Goal: Task Accomplishment & Management: Use online tool/utility

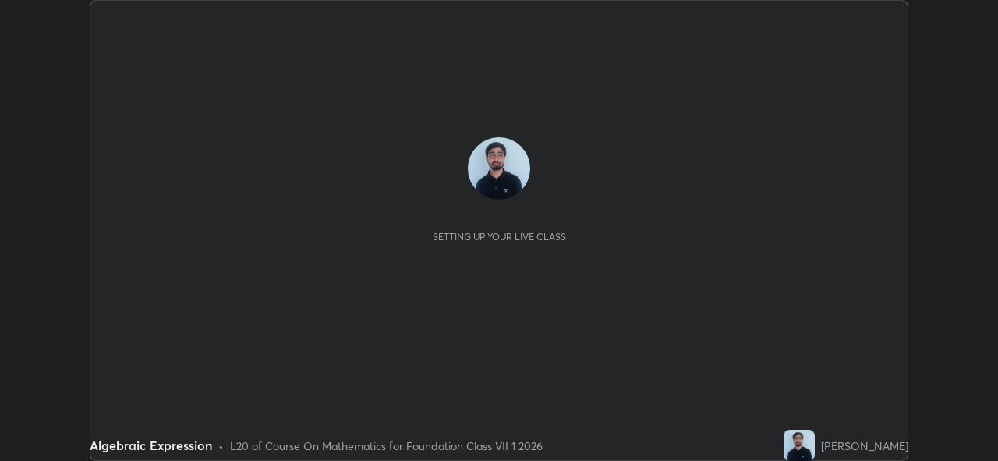
scroll to position [461, 997]
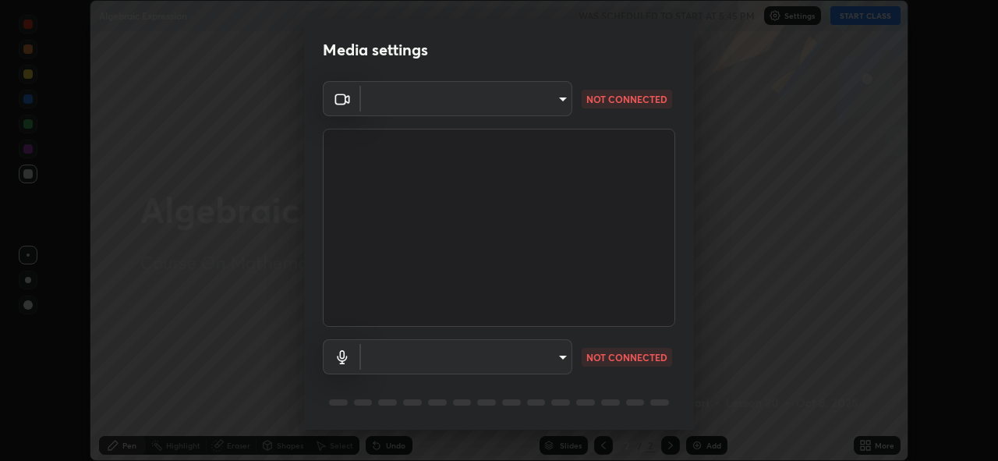
click at [524, 361] on body "Erase all Algebraic Expression WAS SCHEDULED TO START AT 5:45 PM Settings START…" at bounding box center [499, 230] width 998 height 461
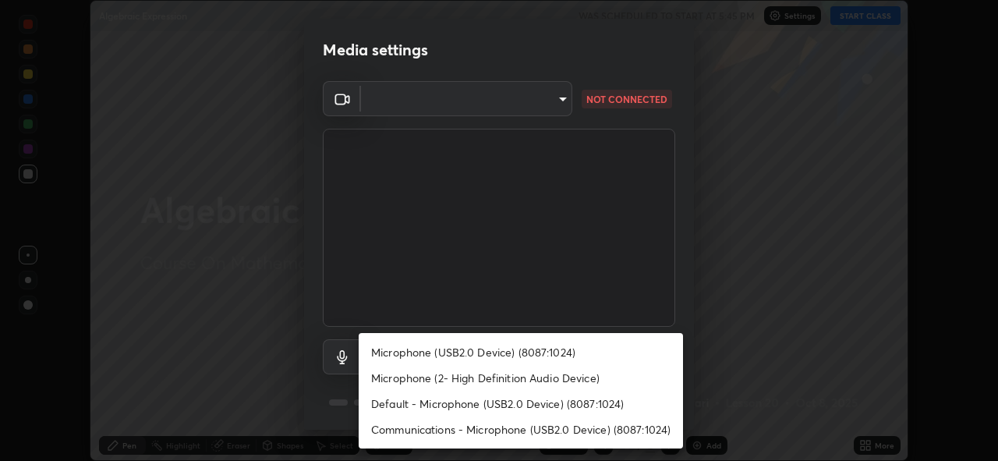
click at [511, 350] on li "Microphone (USB2.0 Device) (8087:1024)" at bounding box center [521, 352] width 324 height 26
type input "96f7af5751d7c8862ae0eef7538734ca76c779840c1c2a07e9dfc5b34b0bb077"
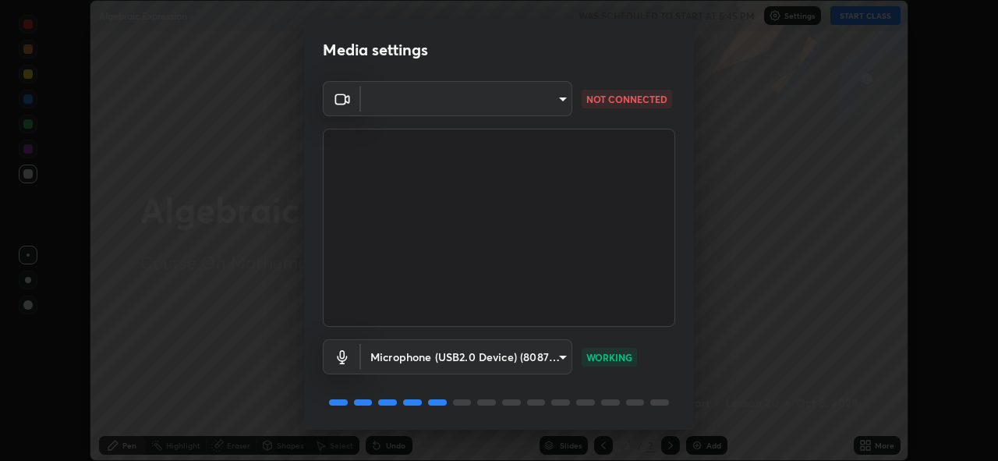
scroll to position [51, 0]
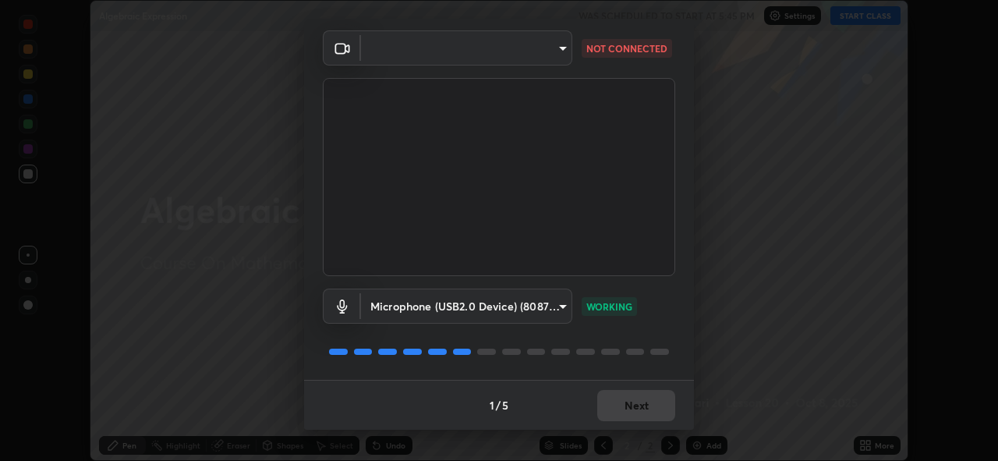
click at [615, 415] on div "1 / 5 Next" at bounding box center [499, 405] width 390 height 50
click at [639, 405] on div "1 / 5 Next" at bounding box center [499, 405] width 390 height 50
click at [633, 409] on div "1 / 5 Next" at bounding box center [499, 405] width 390 height 50
click at [626, 402] on div "1 / 5 Next" at bounding box center [499, 405] width 390 height 50
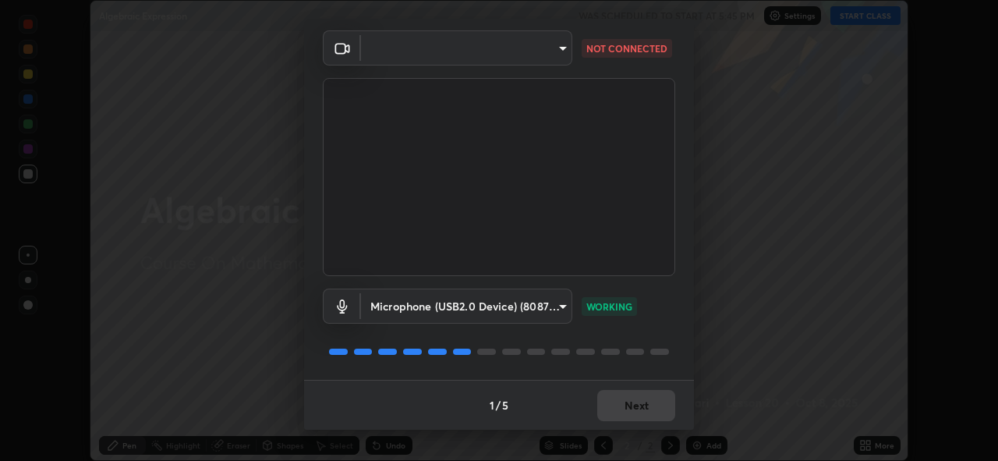
click at [547, 44] on body "Erase all Algebraic Expression WAS SCHEDULED TO START AT 5:45 PM Settings START…" at bounding box center [499, 230] width 998 height 461
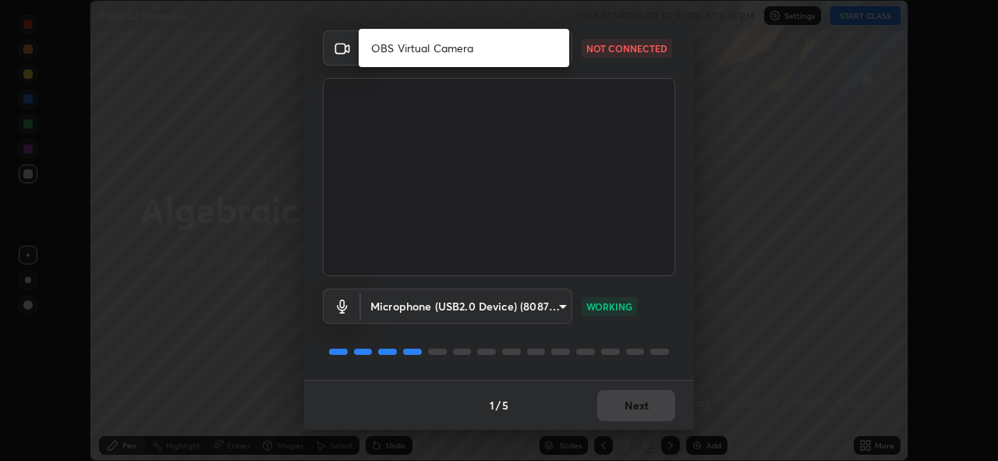
click at [498, 42] on li "OBS Virtual Camera" at bounding box center [464, 48] width 211 height 26
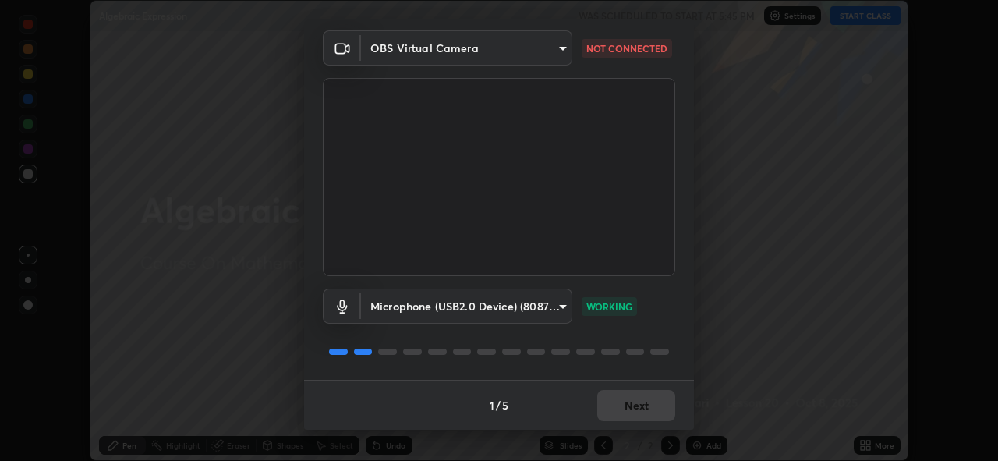
type input "ac1fdf53cbb9bcde4611ff9b774dba4e86cc7c732a1ce7e565323f4c77ec6c6c"
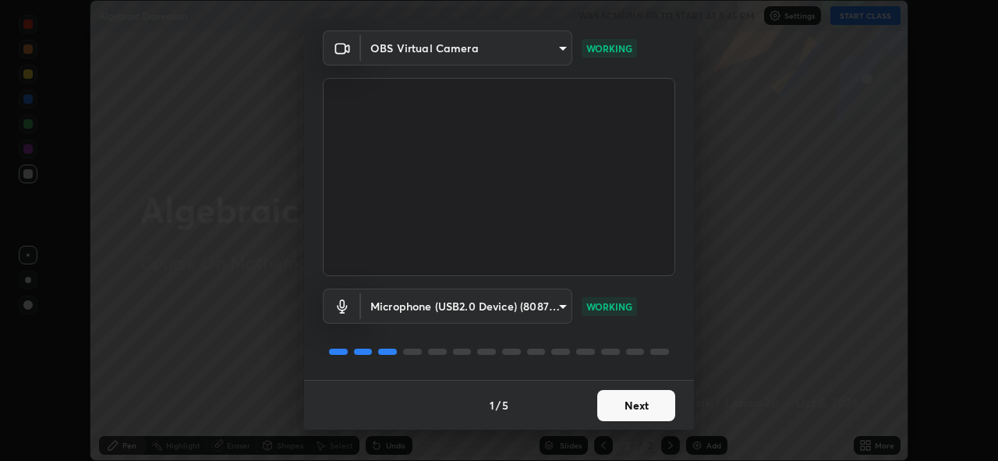
click at [614, 407] on button "Next" at bounding box center [636, 405] width 78 height 31
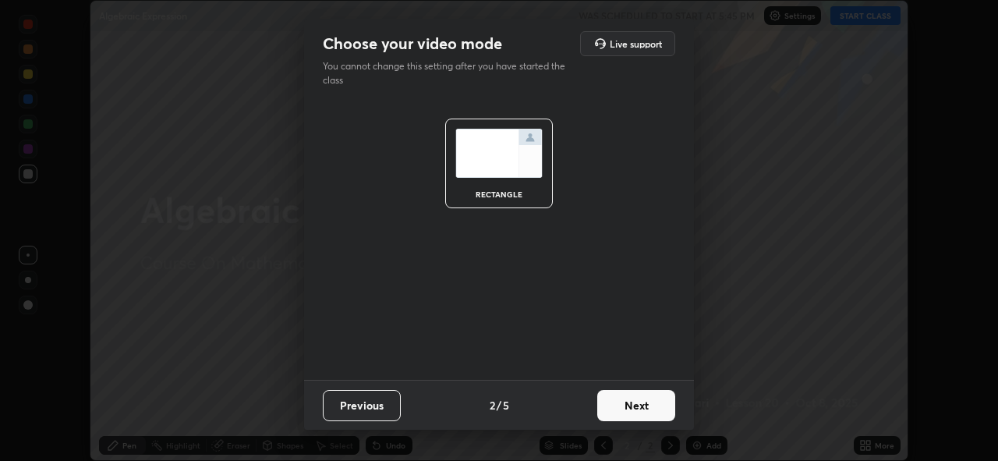
scroll to position [0, 0]
click at [617, 414] on button "Next" at bounding box center [636, 405] width 78 height 31
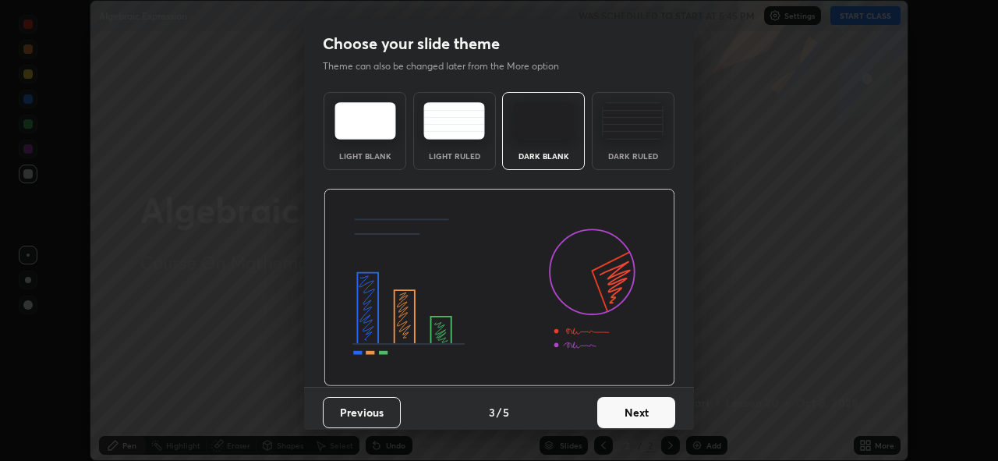
click at [617, 414] on button "Next" at bounding box center [636, 412] width 78 height 31
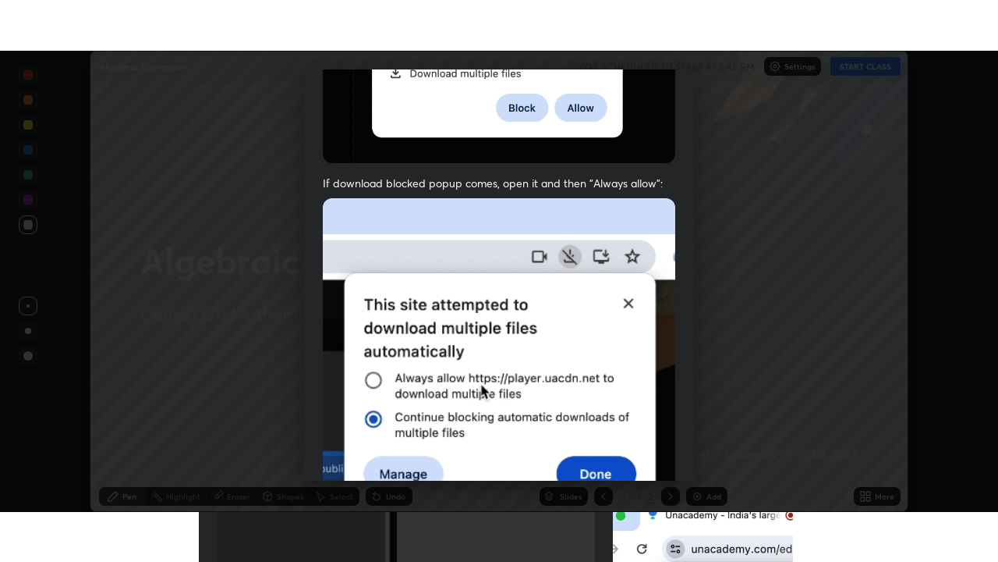
scroll to position [369, 0]
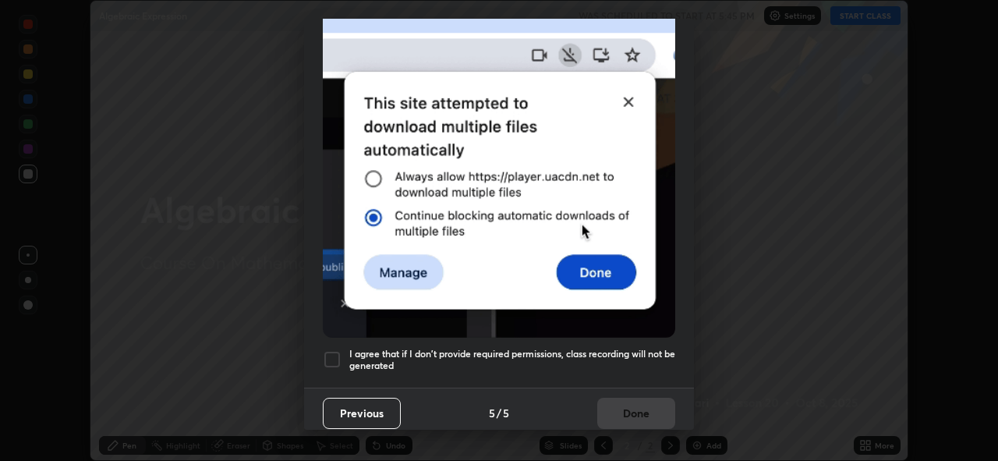
click at [328, 351] on div at bounding box center [332, 359] width 19 height 19
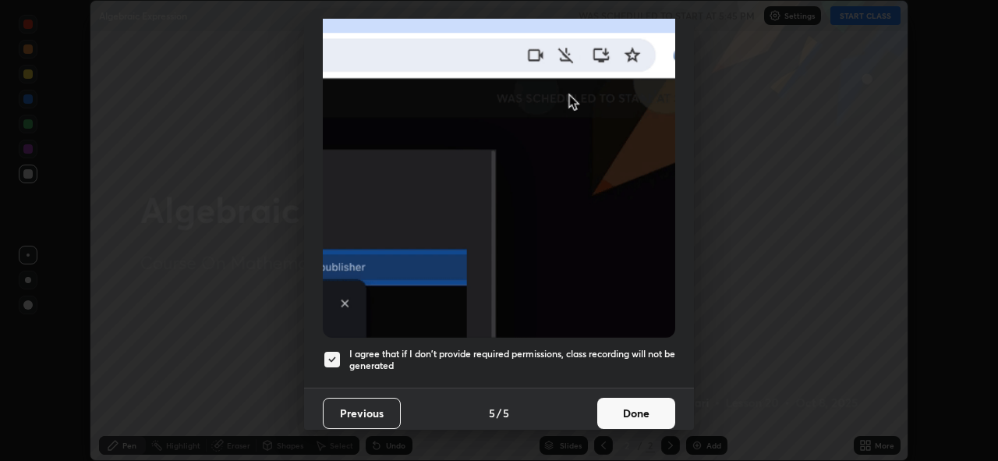
click at [613, 401] on button "Done" at bounding box center [636, 413] width 78 height 31
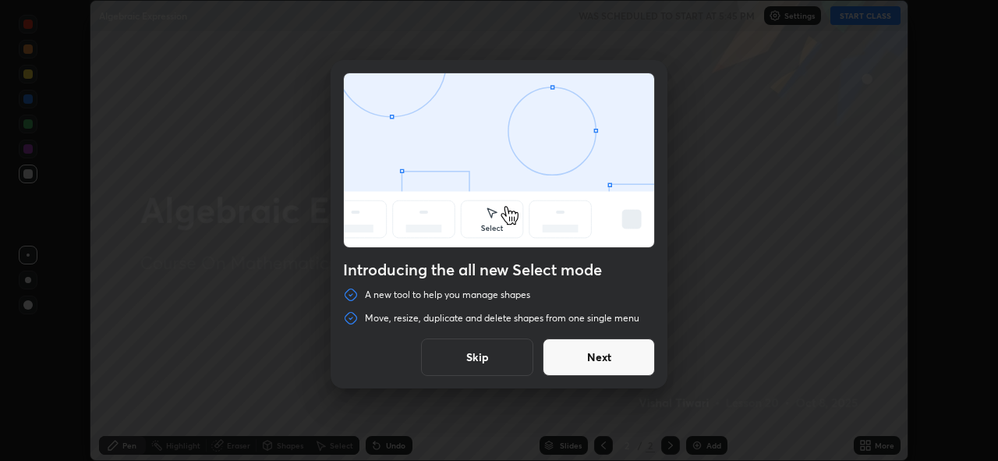
click at [583, 357] on button "Next" at bounding box center [599, 356] width 112 height 37
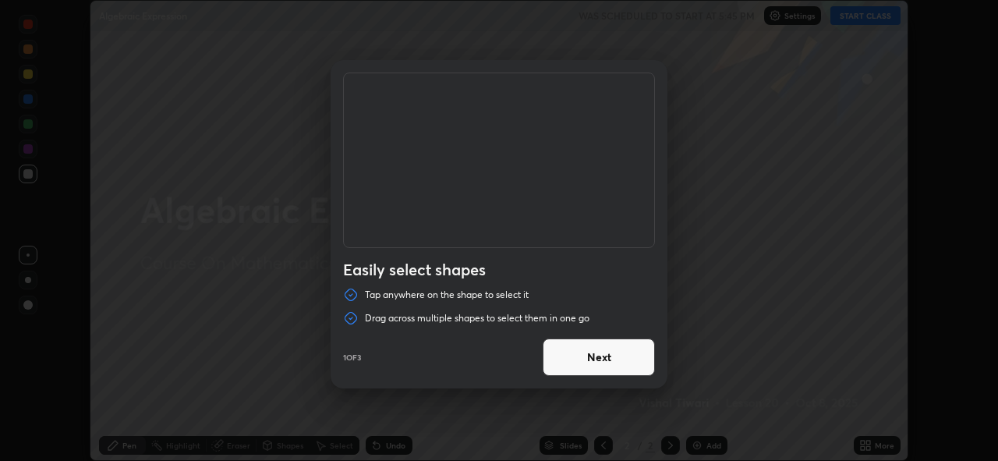
click at [587, 358] on button "Next" at bounding box center [599, 356] width 112 height 37
click at [586, 363] on button "Done" at bounding box center [599, 356] width 112 height 37
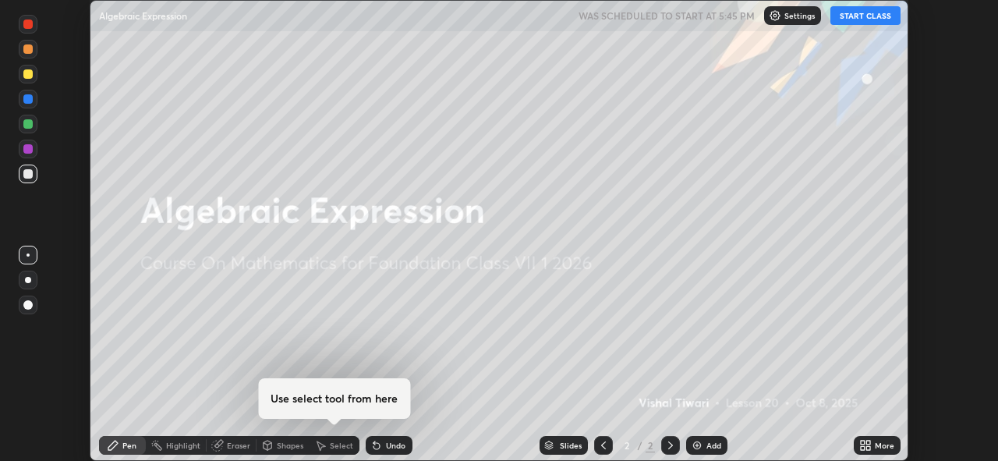
click at [586, 363] on div at bounding box center [499, 230] width 998 height 461
click at [871, 16] on button "START CLASS" at bounding box center [866, 15] width 70 height 19
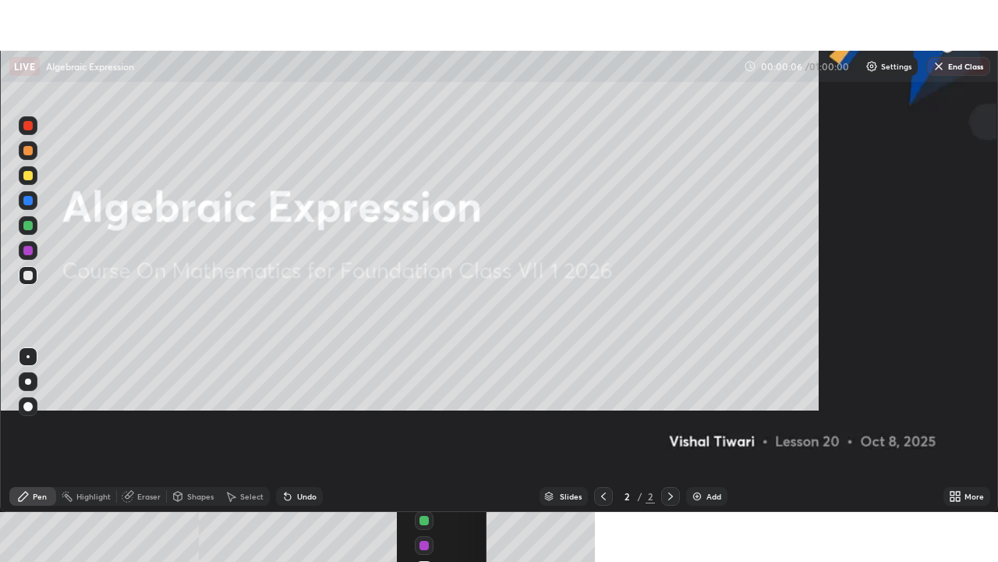
scroll to position [562, 998]
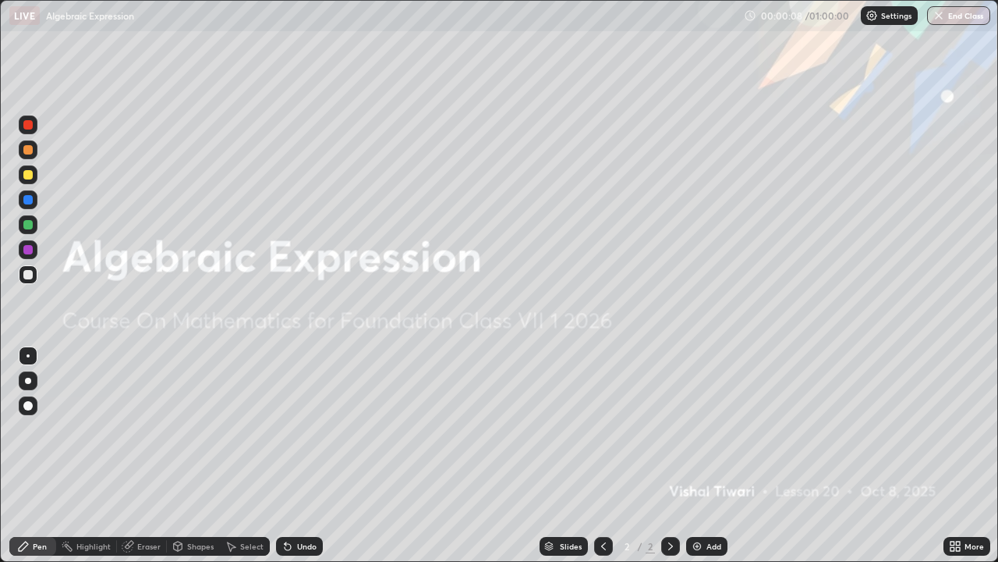
click at [698, 460] on img at bounding box center [697, 546] width 12 height 12
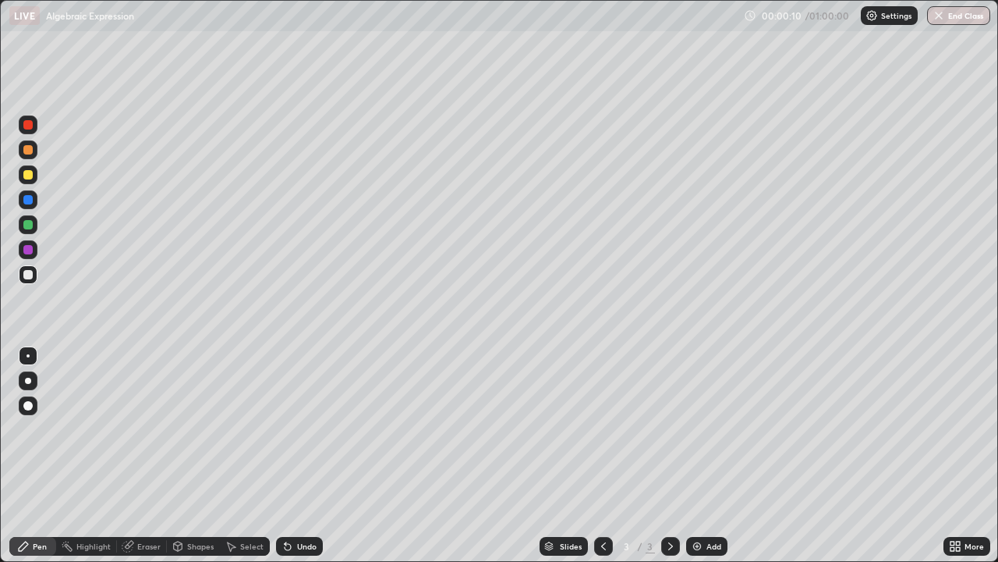
click at [31, 247] on div at bounding box center [27, 249] width 9 height 9
click at [29, 413] on div at bounding box center [28, 405] width 19 height 19
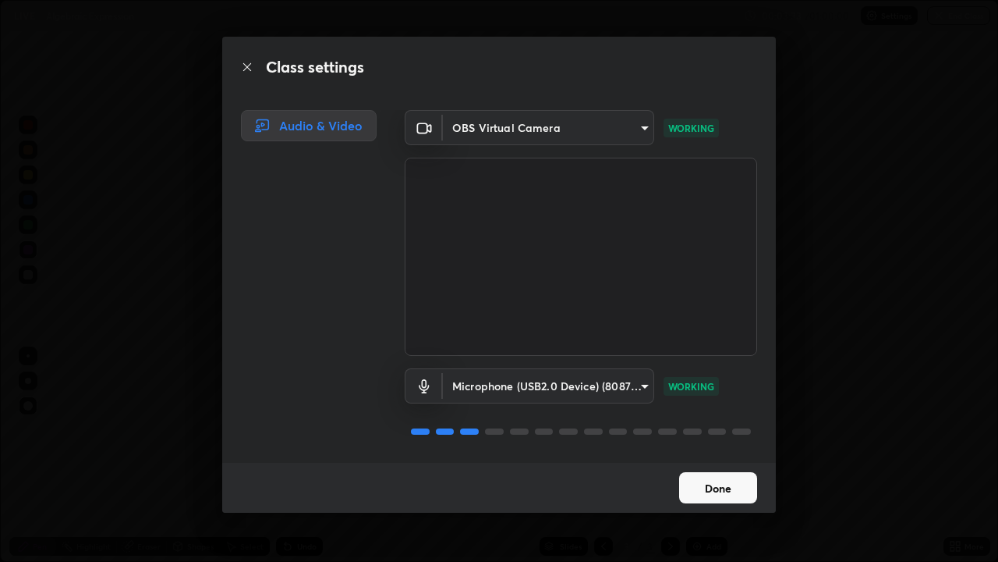
click at [723, 460] on button "Done" at bounding box center [718, 487] width 78 height 31
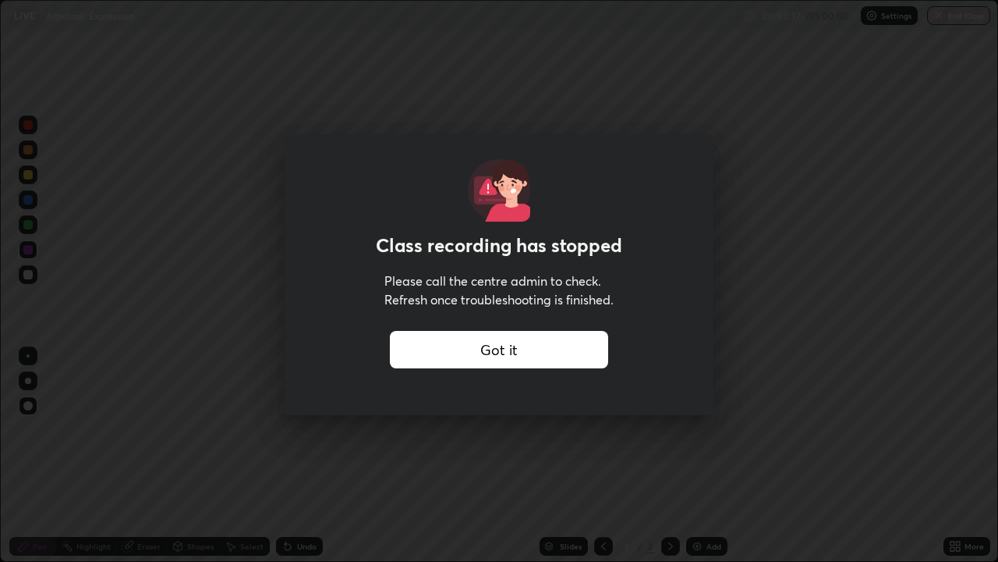
click at [486, 343] on div "Got it" at bounding box center [499, 349] width 218 height 37
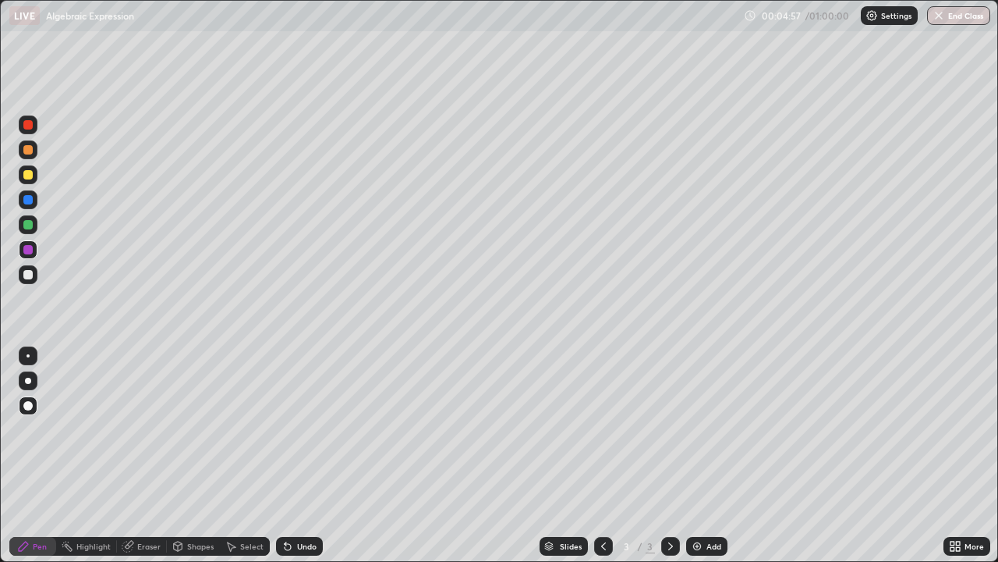
click at [29, 277] on div at bounding box center [27, 274] width 9 height 9
click at [32, 402] on div at bounding box center [28, 405] width 19 height 19
click at [700, 460] on img at bounding box center [697, 546] width 12 height 12
click at [707, 460] on div "Add" at bounding box center [714, 546] width 15 height 8
click at [708, 460] on div "Add" at bounding box center [714, 546] width 15 height 8
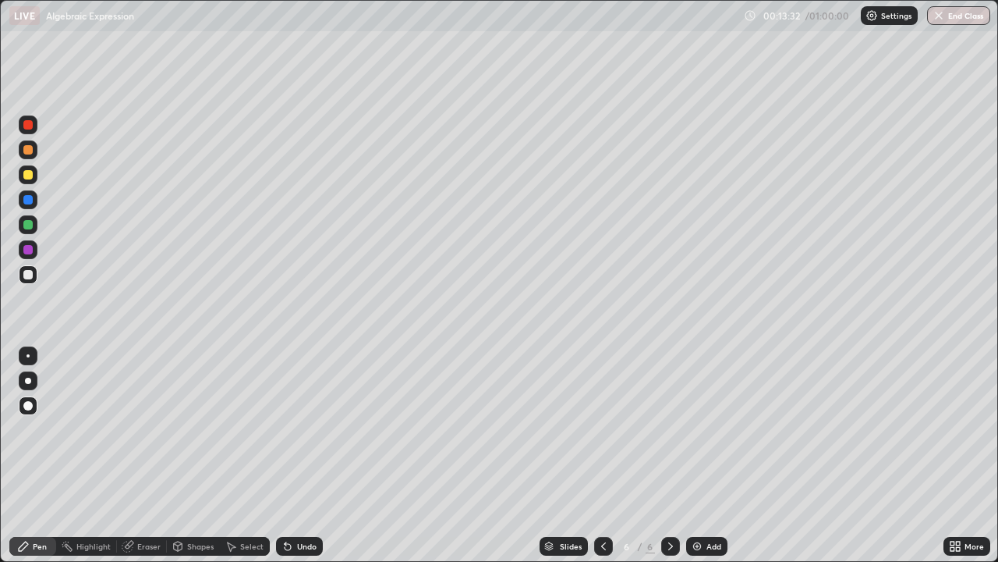
click at [27, 250] on div at bounding box center [27, 249] width 9 height 9
click at [27, 173] on div at bounding box center [27, 174] width 9 height 9
click at [712, 460] on div "Add" at bounding box center [714, 546] width 15 height 8
click at [151, 460] on div "Eraser" at bounding box center [148, 546] width 23 height 8
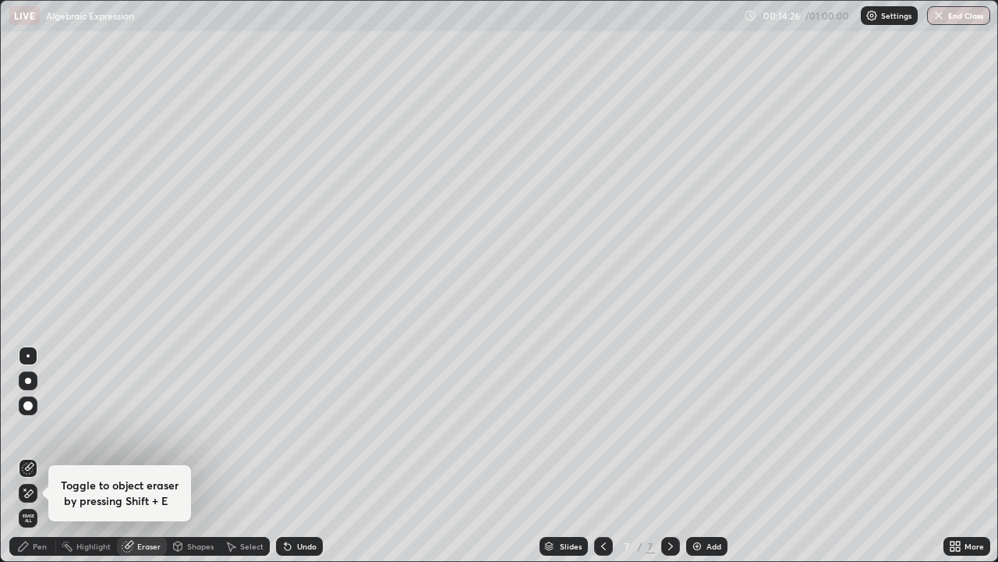
click at [41, 460] on div "Pen" at bounding box center [40, 546] width 14 height 8
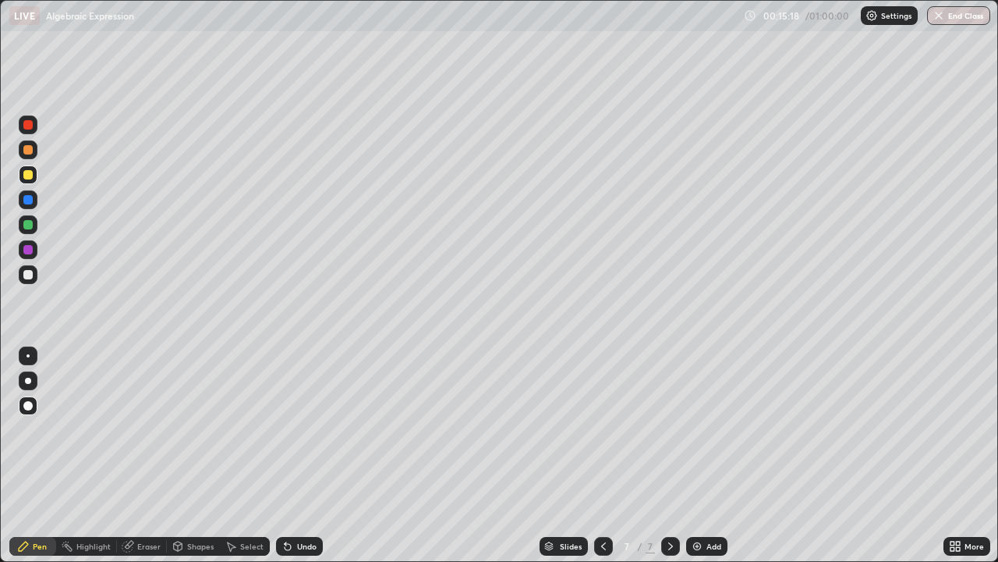
click at [22, 255] on div at bounding box center [28, 249] width 19 height 19
click at [714, 460] on div "Add" at bounding box center [714, 546] width 15 height 8
click at [30, 221] on div at bounding box center [27, 224] width 9 height 9
click at [27, 250] on div at bounding box center [27, 249] width 9 height 9
click at [707, 460] on div "Add" at bounding box center [714, 546] width 15 height 8
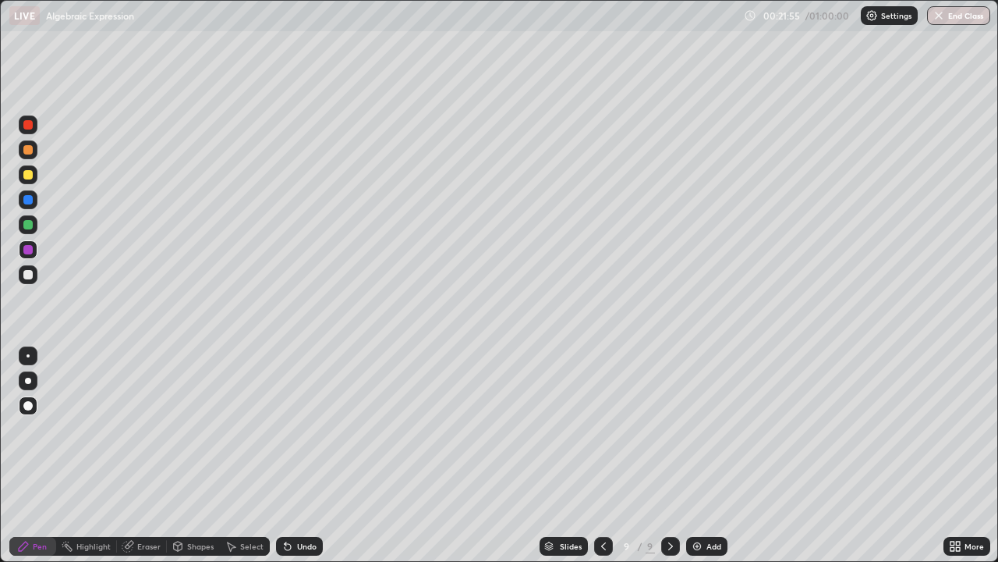
click at [30, 274] on div at bounding box center [27, 274] width 9 height 9
click at [702, 460] on img at bounding box center [697, 546] width 12 height 12
click at [28, 250] on div at bounding box center [27, 249] width 9 height 9
click at [28, 223] on div at bounding box center [27, 224] width 9 height 9
click at [29, 174] on div at bounding box center [27, 174] width 9 height 9
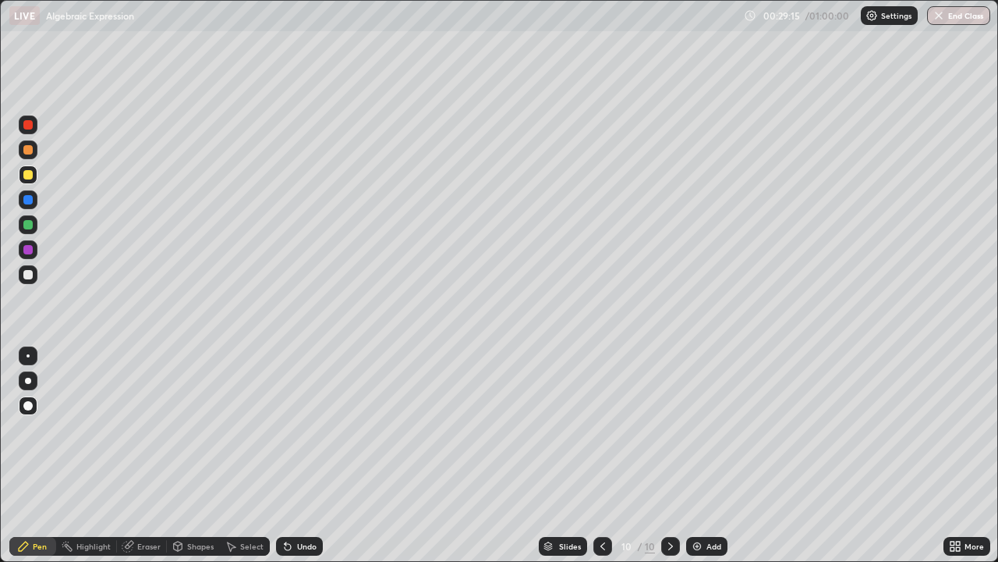
click at [700, 460] on img at bounding box center [697, 546] width 12 height 12
click at [699, 460] on div "Add" at bounding box center [706, 546] width 41 height 19
click at [34, 278] on div at bounding box center [28, 274] width 19 height 19
click at [713, 460] on div "Add" at bounding box center [714, 546] width 15 height 8
click at [696, 460] on img at bounding box center [697, 546] width 12 height 12
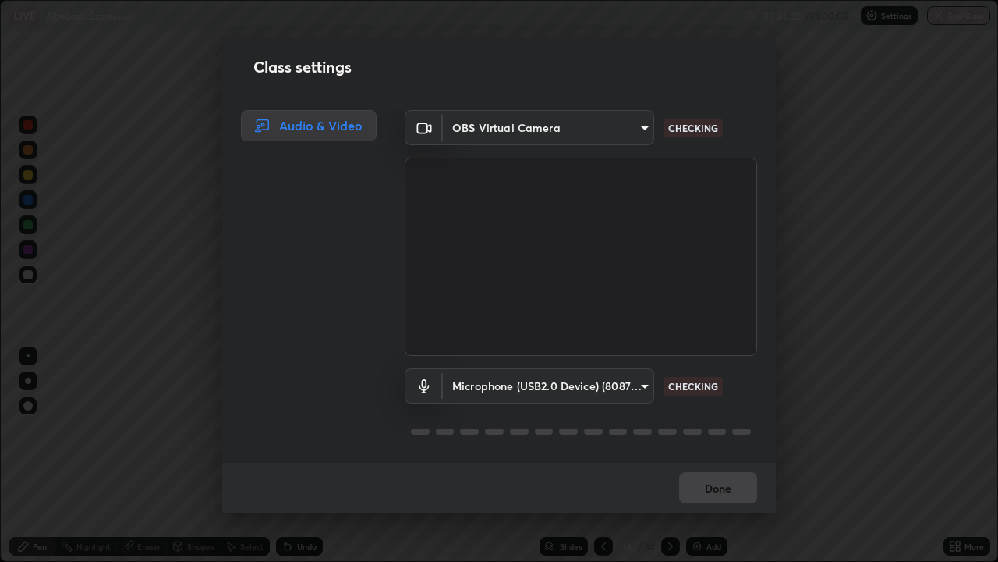
click at [250, 409] on div "Audio & Video" at bounding box center [304, 286] width 164 height 353
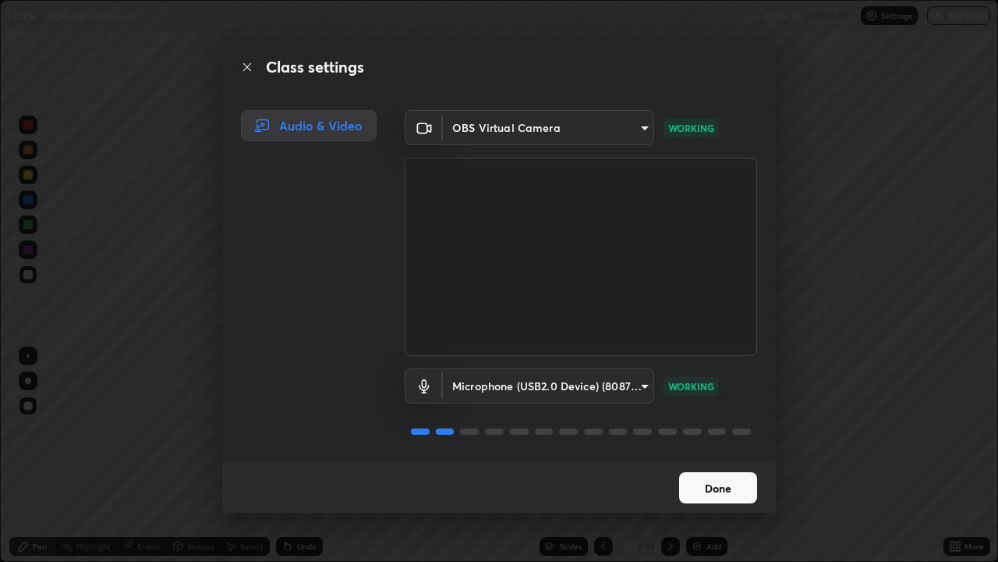
click at [694, 460] on button "Done" at bounding box center [718, 487] width 78 height 31
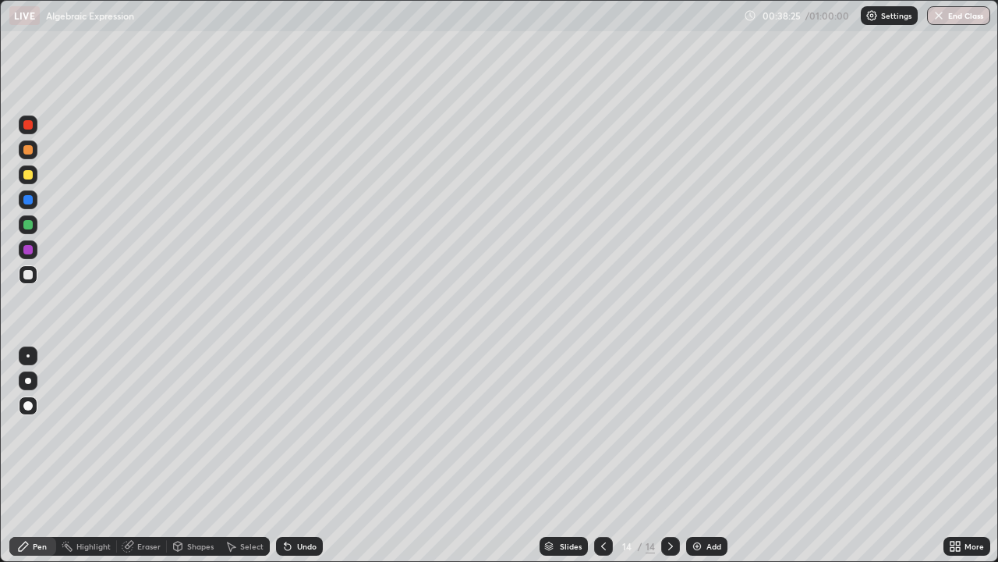
click at [696, 460] on div "Add" at bounding box center [706, 546] width 41 height 19
click at [707, 460] on div "Add" at bounding box center [714, 546] width 15 height 8
click at [28, 176] on div at bounding box center [27, 174] width 9 height 9
click at [703, 460] on div "Add" at bounding box center [706, 546] width 41 height 19
click at [27, 250] on div at bounding box center [27, 249] width 9 height 9
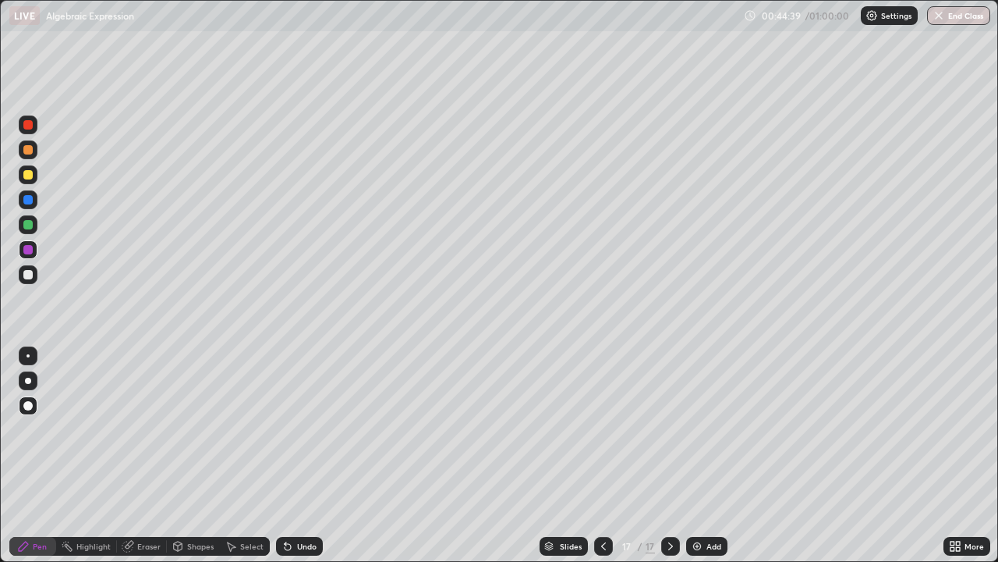
click at [189, 460] on div "Shapes" at bounding box center [200, 546] width 27 height 8
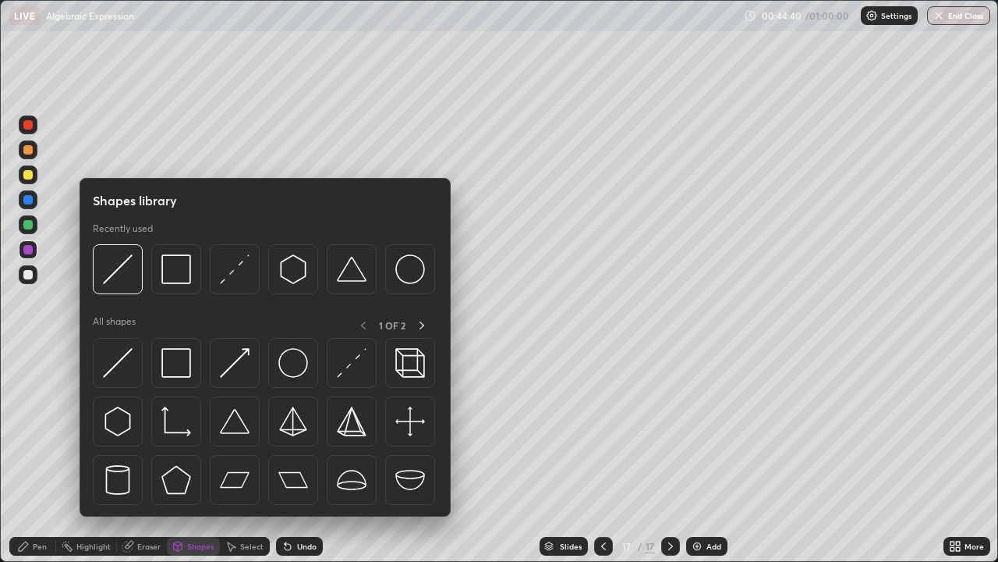
click at [142, 460] on div "Eraser" at bounding box center [148, 546] width 23 height 8
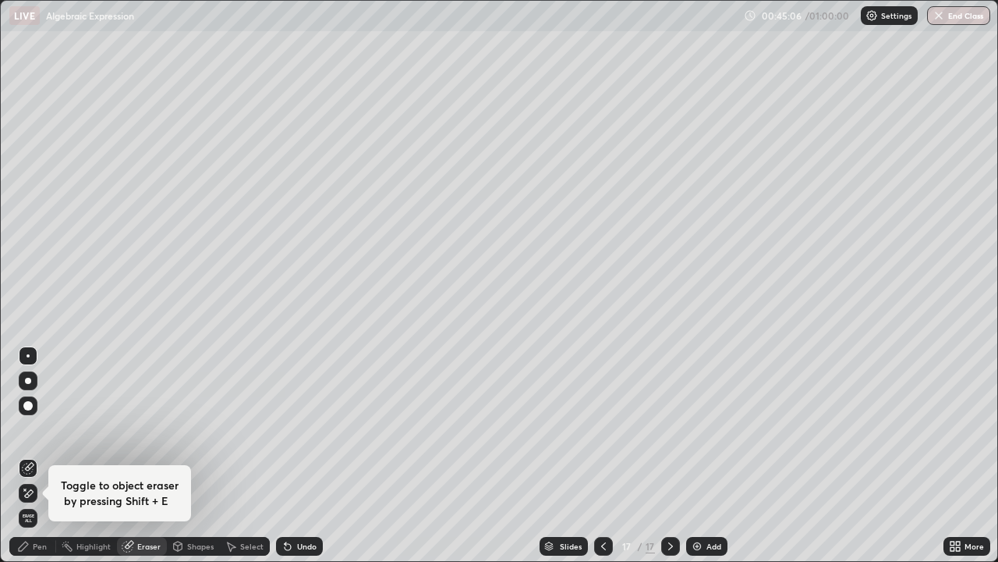
click at [27, 414] on div at bounding box center [28, 405] width 19 height 19
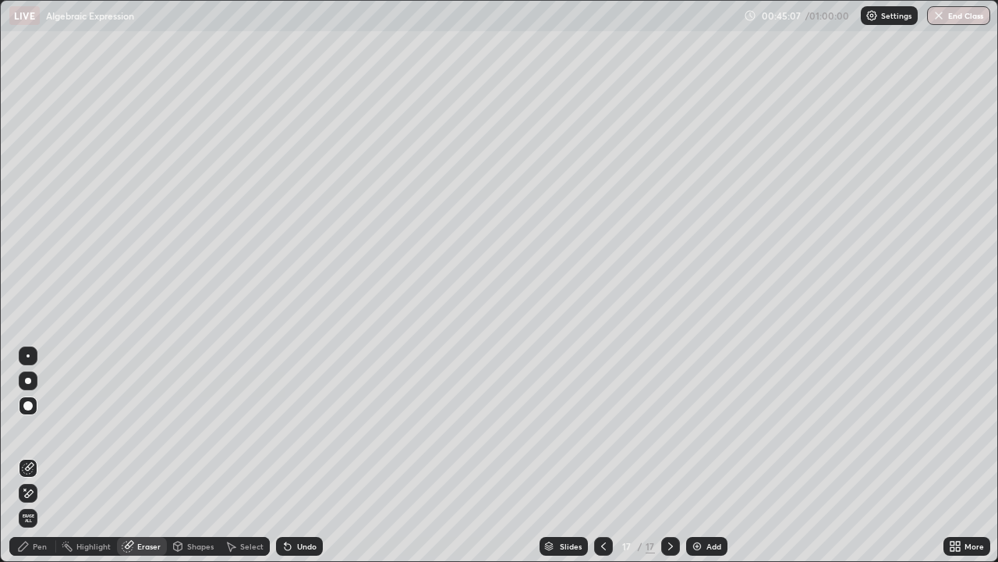
click at [28, 460] on icon at bounding box center [23, 546] width 12 height 12
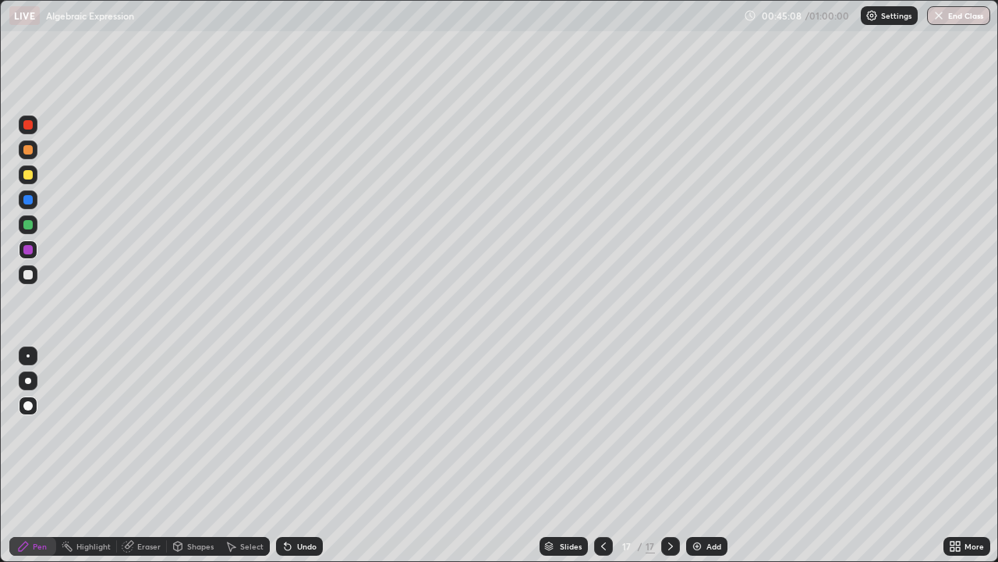
click at [27, 227] on div at bounding box center [27, 224] width 9 height 9
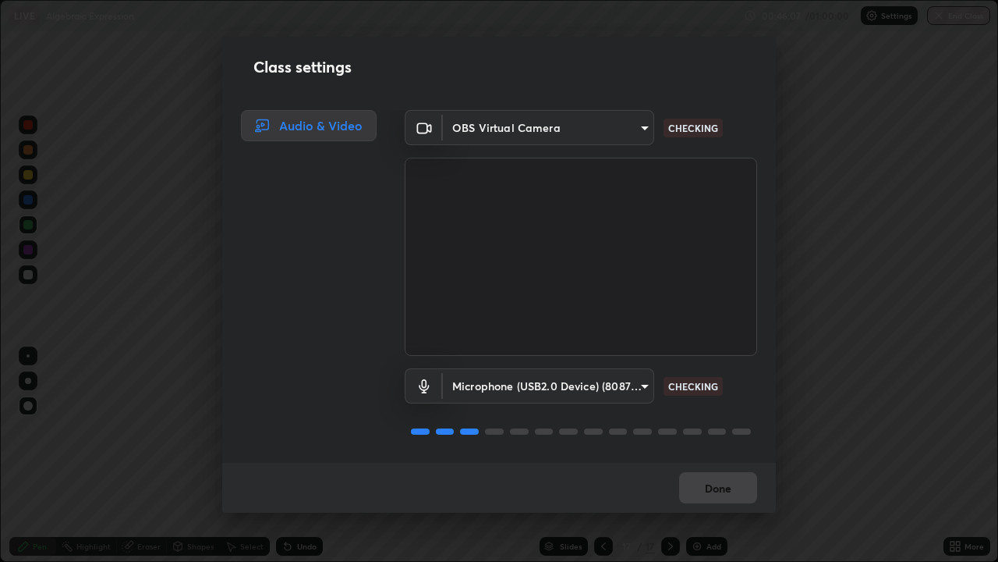
click at [709, 460] on div "Done" at bounding box center [499, 487] width 554 height 50
click at [716, 460] on div "Done" at bounding box center [499, 487] width 554 height 50
click at [714, 460] on div "Done" at bounding box center [499, 487] width 554 height 50
click at [716, 460] on div "Done" at bounding box center [499, 487] width 554 height 50
click at [718, 460] on div "Done" at bounding box center [499, 487] width 554 height 50
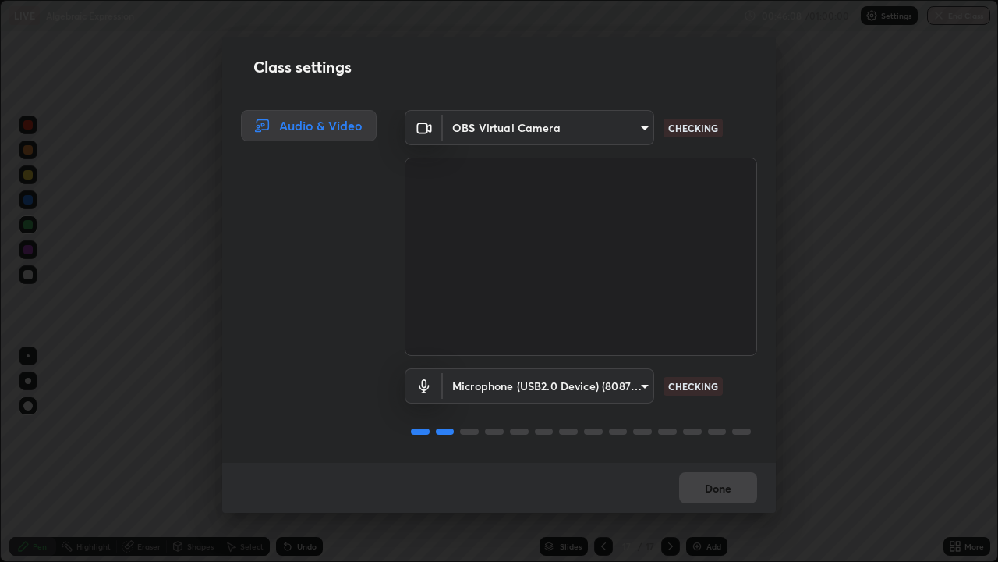
click at [714, 460] on div "Done" at bounding box center [499, 487] width 554 height 50
click at [708, 460] on div "Done" at bounding box center [499, 487] width 554 height 50
click at [712, 460] on div "Done" at bounding box center [499, 487] width 554 height 50
click at [729, 460] on div "Done" at bounding box center [499, 487] width 554 height 50
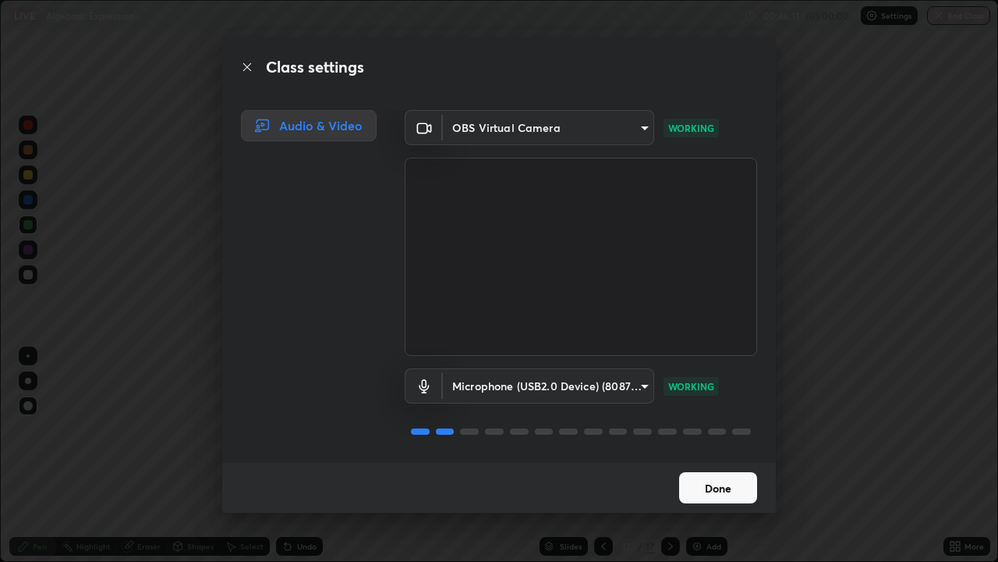
click at [707, 460] on button "Done" at bounding box center [718, 487] width 78 height 31
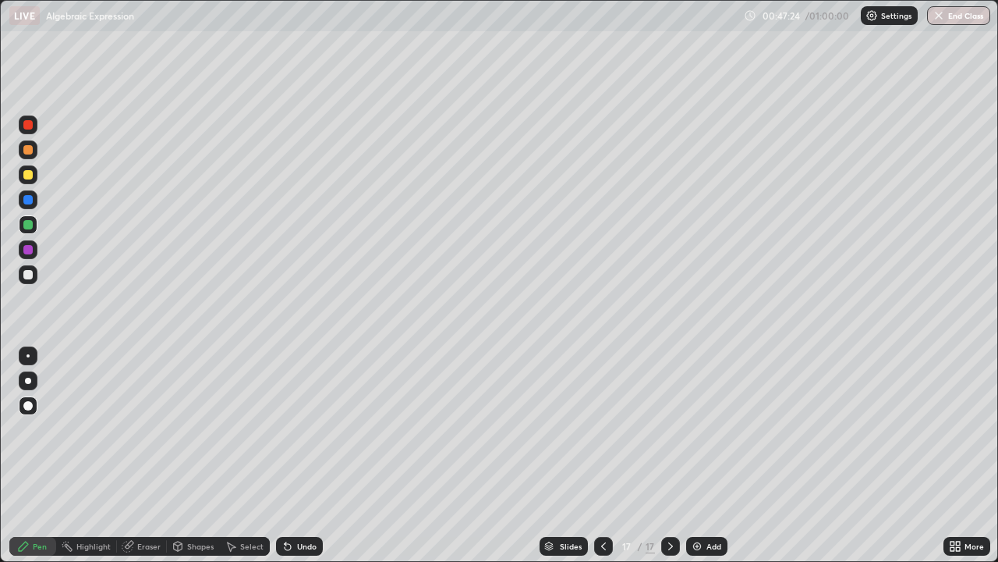
click at [36, 457] on div at bounding box center [28, 436] width 25 height 187
click at [42, 460] on div "Erase all" at bounding box center [27, 280] width 37 height 499
click at [698, 460] on img at bounding box center [697, 546] width 12 height 12
click at [30, 277] on div at bounding box center [27, 274] width 9 height 9
click at [30, 228] on div at bounding box center [27, 224] width 9 height 9
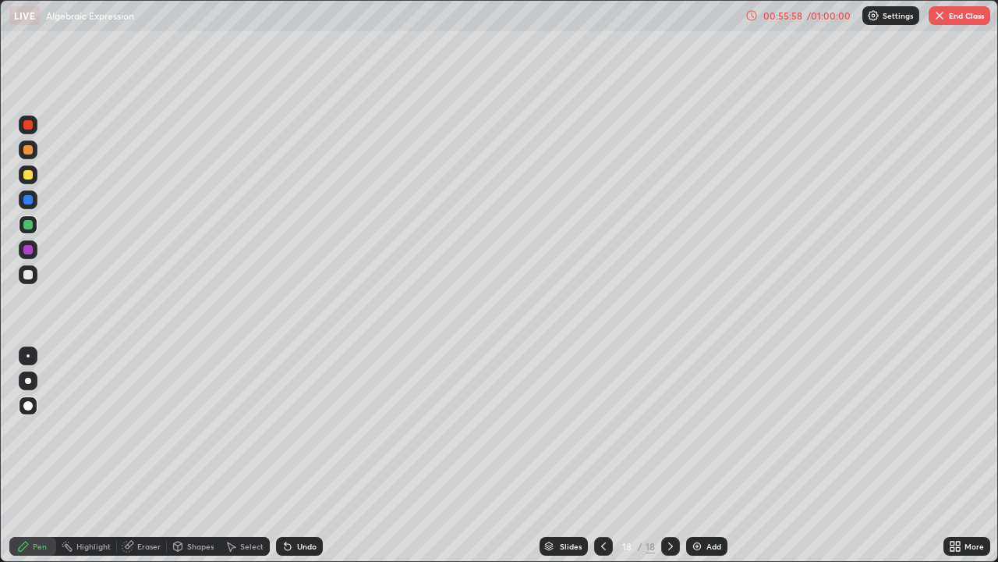
click at [695, 460] on img at bounding box center [697, 546] width 12 height 12
click at [959, 18] on button "End Class" at bounding box center [960, 15] width 62 height 19
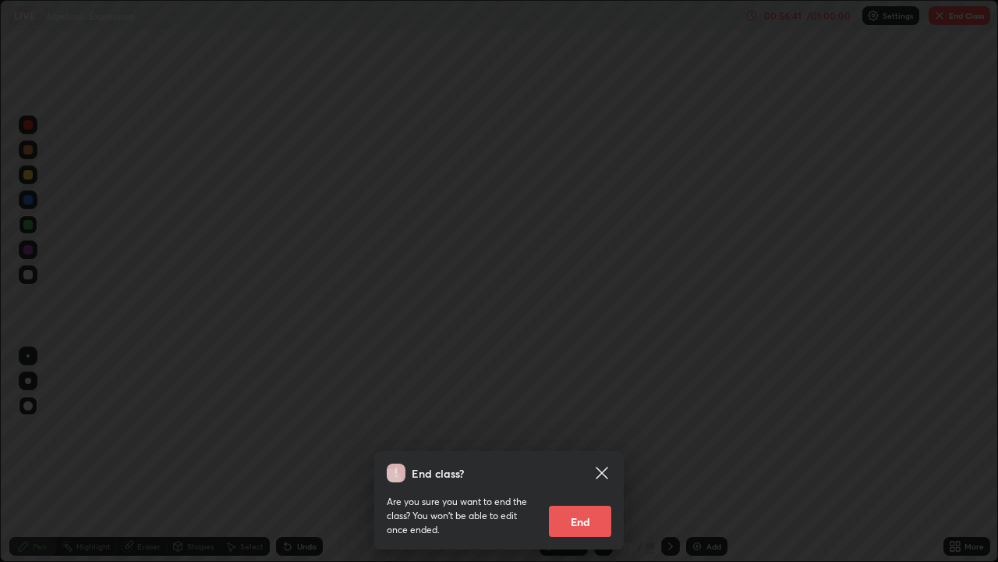
click at [579, 460] on button "End" at bounding box center [580, 520] width 62 height 31
